Goal: Information Seeking & Learning: Learn about a topic

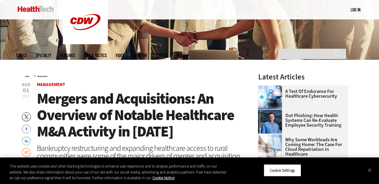
scroll to position [58, 0]
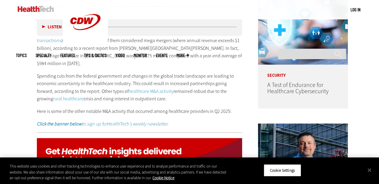
scroll to position [327, 0]
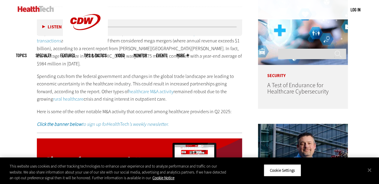
click at [134, 89] on link "healthcare M&A activity" at bounding box center [150, 92] width 45 height 6
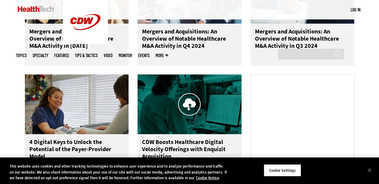
scroll to position [239, 0]
